Goal: Check status

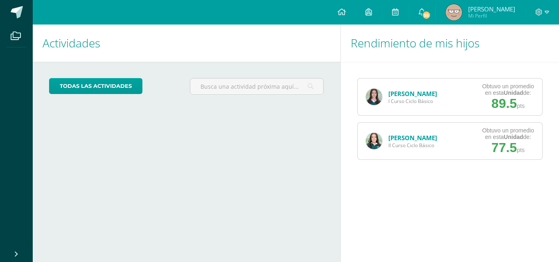
click at [364, 100] on div "Fryda Barrios I Curso Ciclo Básico" at bounding box center [402, 97] width 88 height 37
click at [389, 97] on link "[PERSON_NAME]" at bounding box center [413, 94] width 49 height 8
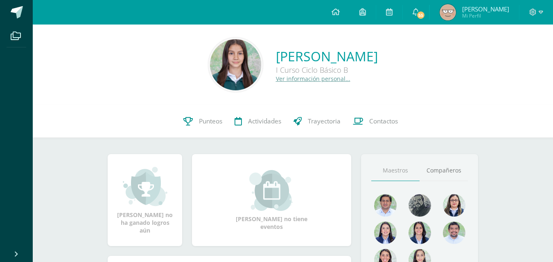
click at [389, 97] on div "[PERSON_NAME] I Curso Ciclo Básico B Ver información personal..." at bounding box center [293, 65] width 520 height 81
click at [218, 128] on link "Punteos" at bounding box center [202, 121] width 51 height 33
click at [198, 128] on link "Punteos" at bounding box center [202, 121] width 51 height 33
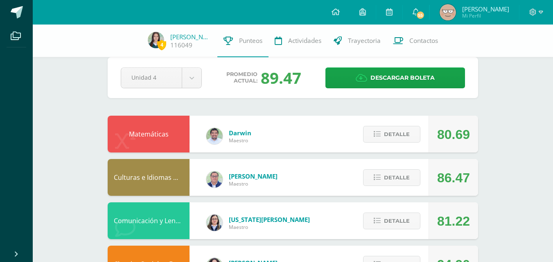
scroll to position [13, 0]
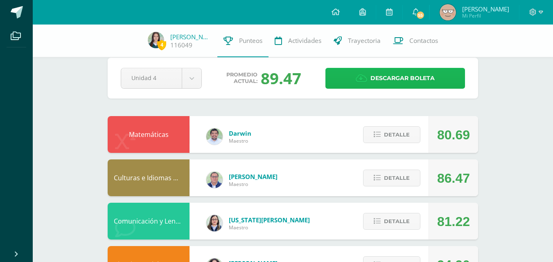
click at [370, 81] on link "Descargar boleta" at bounding box center [395, 78] width 140 height 21
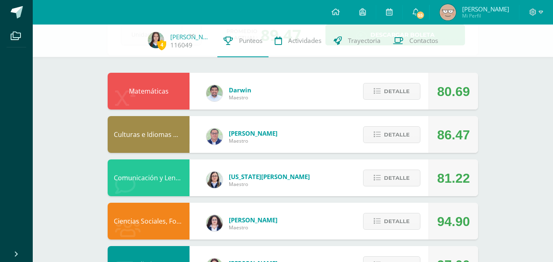
scroll to position [56, 0]
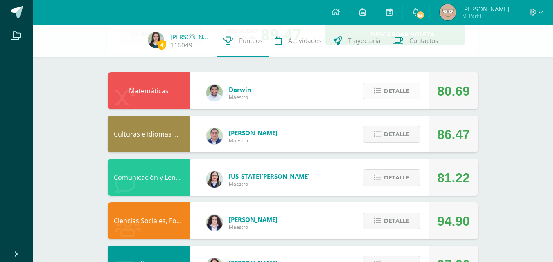
click at [400, 97] on span "Detalle" at bounding box center [397, 91] width 26 height 15
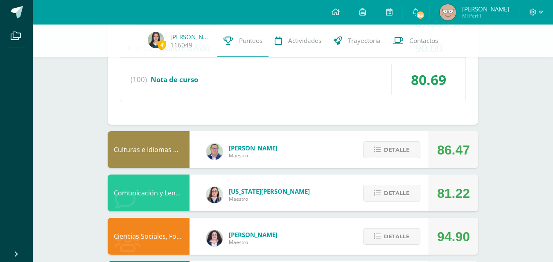
scroll to position [277, 0]
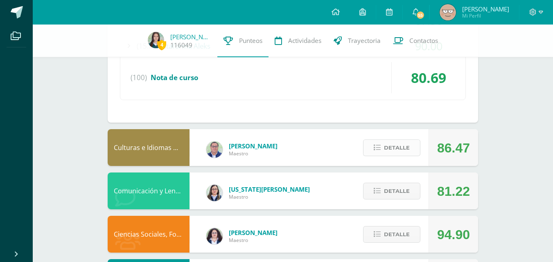
click at [375, 140] on button "Detalle" at bounding box center [391, 148] width 57 height 17
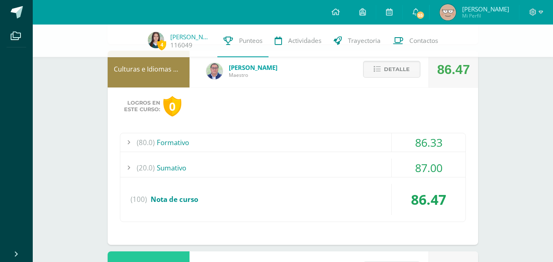
scroll to position [445, 0]
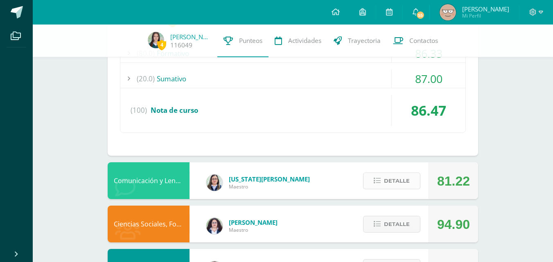
click at [384, 184] on button "Detalle" at bounding box center [391, 181] width 57 height 17
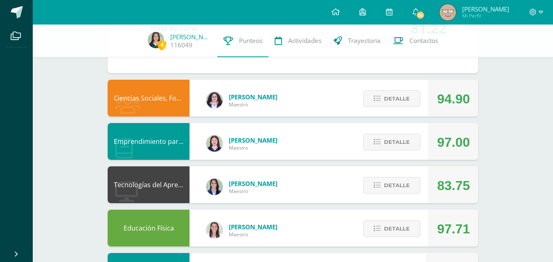
scroll to position [906, 0]
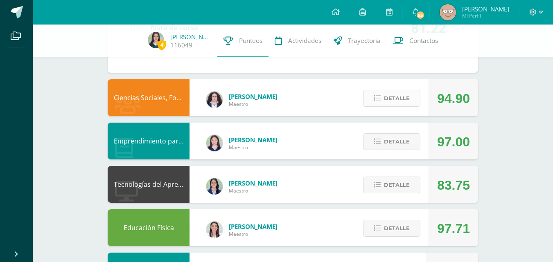
click at [394, 95] on span "Detalle" at bounding box center [397, 98] width 26 height 15
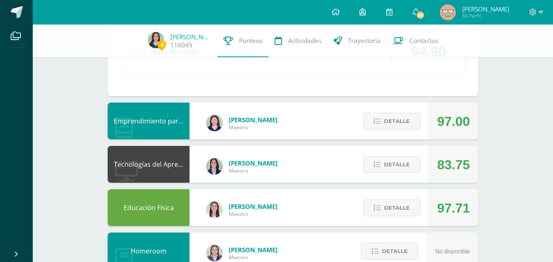
scroll to position [1160, 0]
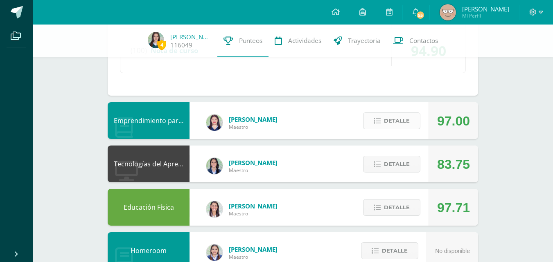
click at [391, 126] on span "Detalle" at bounding box center [397, 120] width 26 height 15
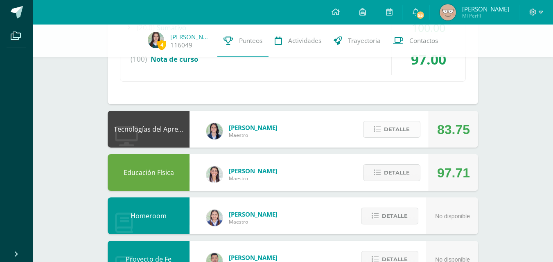
scroll to position [1352, 0]
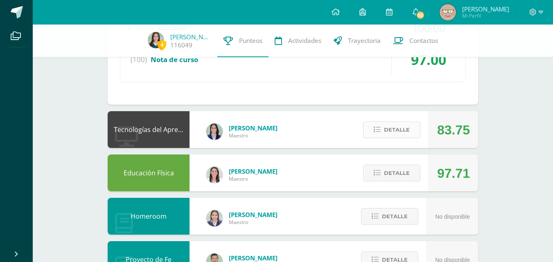
click at [385, 138] on button "Detalle" at bounding box center [391, 130] width 57 height 17
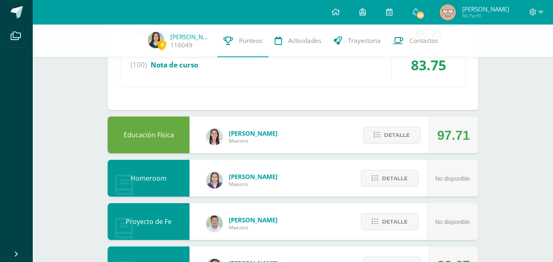
scroll to position [1631, 0]
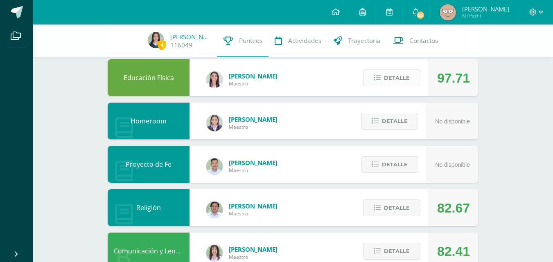
click at [381, 81] on icon at bounding box center [377, 78] width 7 height 7
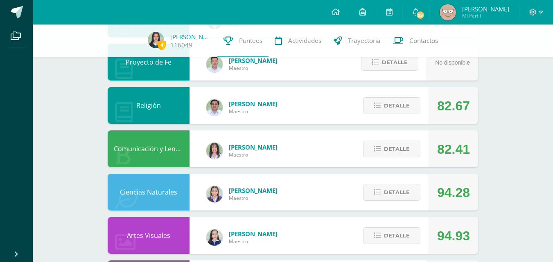
scroll to position [1891, 0]
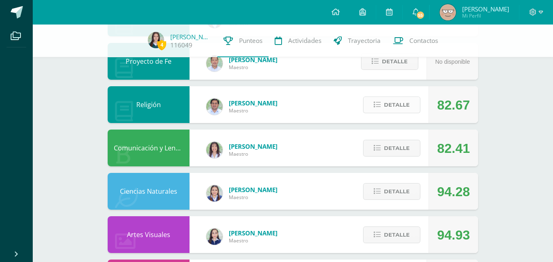
click at [397, 107] on span "Detalle" at bounding box center [397, 104] width 26 height 15
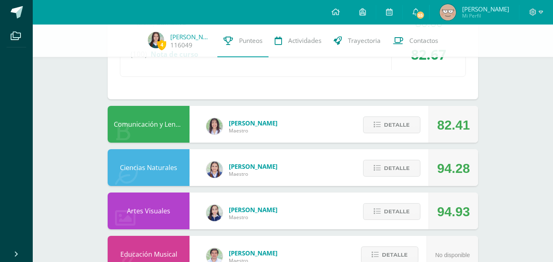
scroll to position [2103, 0]
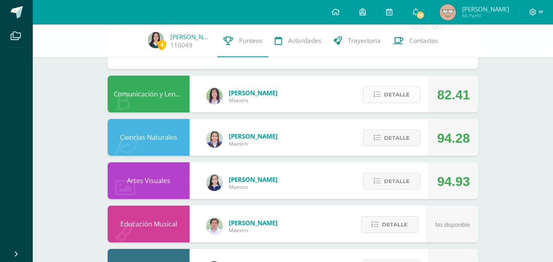
click at [390, 103] on button "Detalle" at bounding box center [391, 94] width 57 height 17
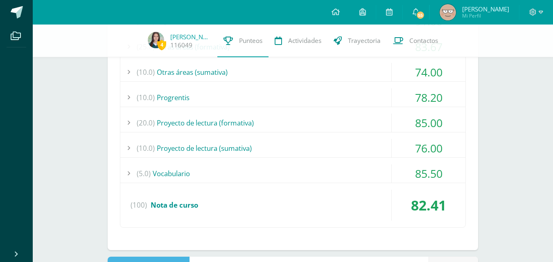
scroll to position [2453, 0]
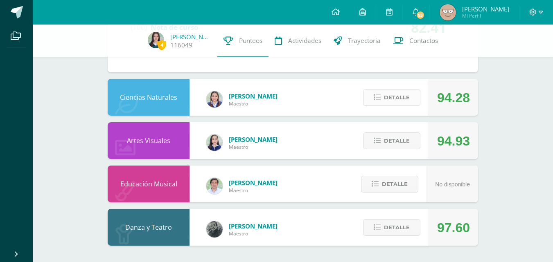
click at [382, 100] on button "Detalle" at bounding box center [391, 97] width 57 height 17
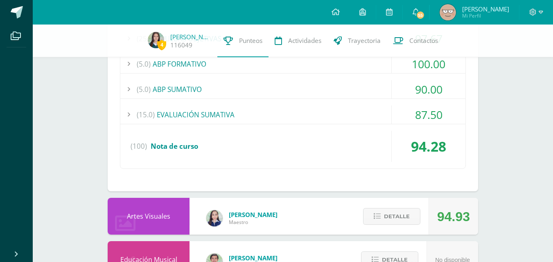
scroll to position [2712, 0]
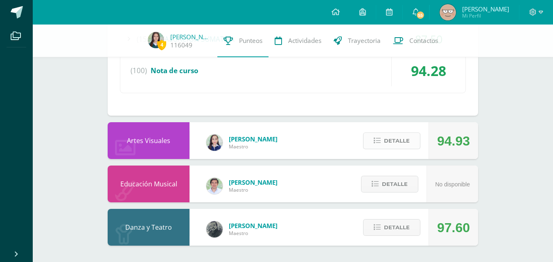
click at [411, 146] on button "Detalle" at bounding box center [391, 141] width 57 height 17
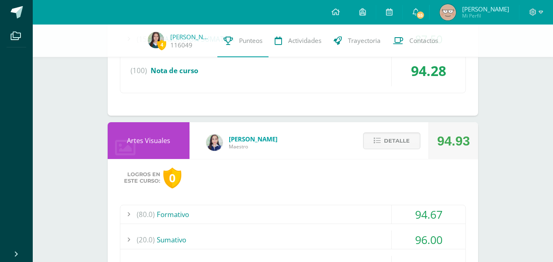
scroll to position [2869, 0]
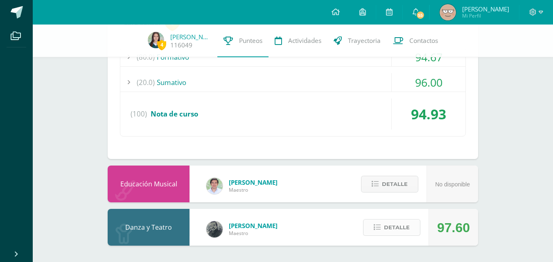
click at [386, 219] on button "Detalle" at bounding box center [391, 227] width 57 height 17
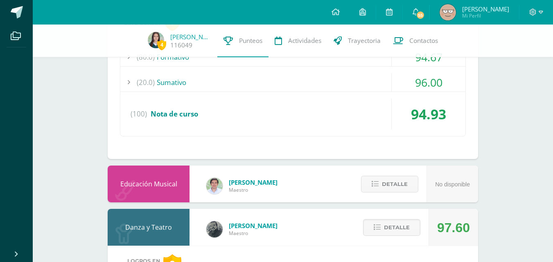
scroll to position [3027, 0]
